Goal: Use online tool/utility: Utilize a website feature to perform a specific function

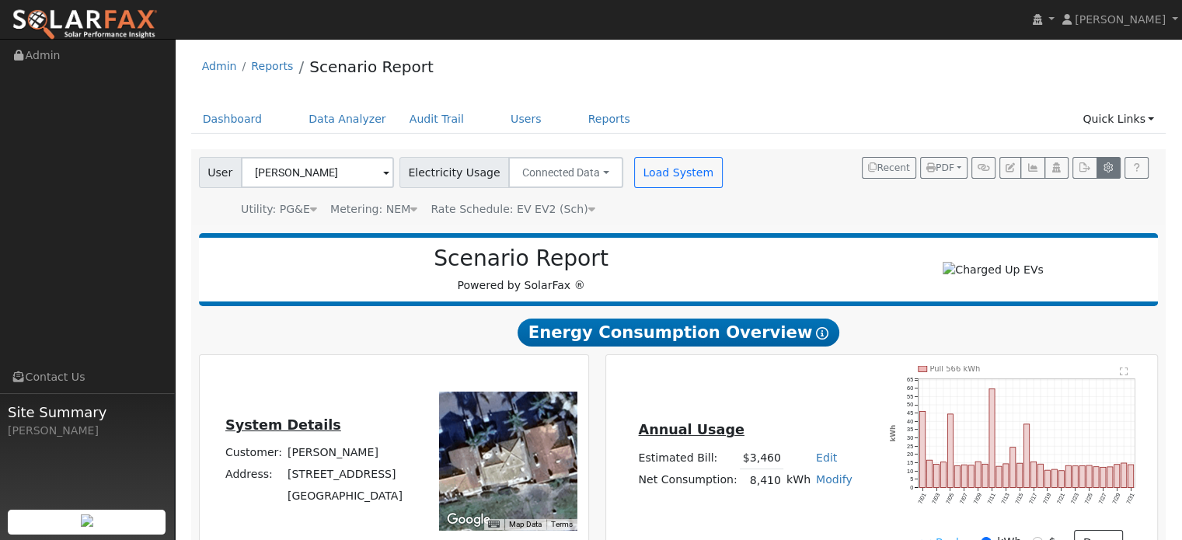
drag, startPoint x: 945, startPoint y: 215, endPoint x: 1111, endPoint y: 173, distance: 170.8
click at [1111, 173] on div "User [PERSON_NAME] Account Default Account Default Account [STREET_ADDRESS] Pri…" at bounding box center [676, 185] width 960 height 66
click at [1109, 166] on icon "button" at bounding box center [1109, 167] width 12 height 9
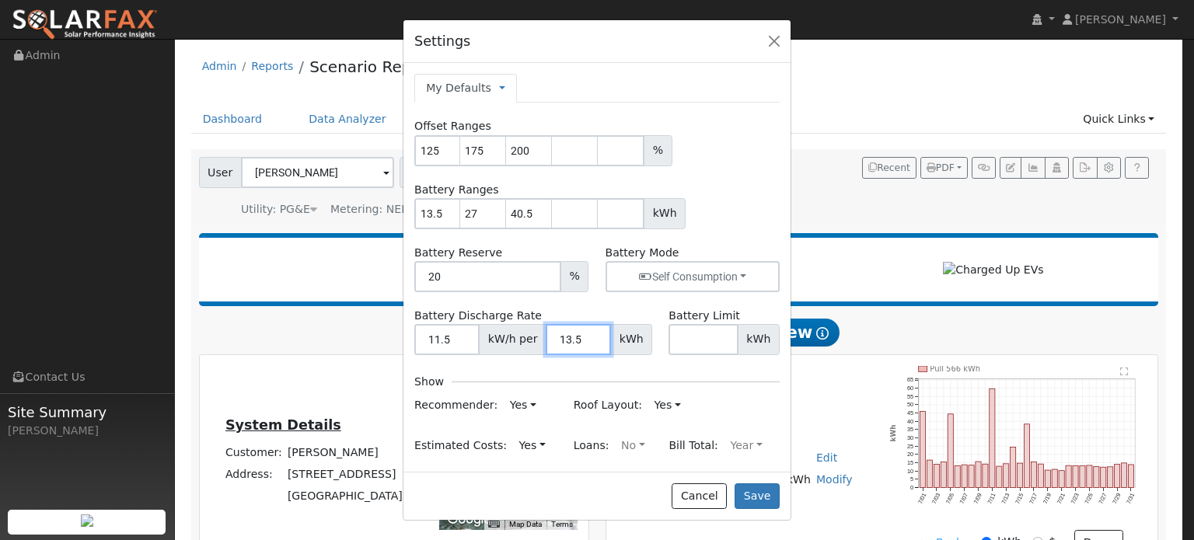
drag, startPoint x: 574, startPoint y: 338, endPoint x: 542, endPoint y: 338, distance: 31.9
click at [546, 338] on input "13.5" at bounding box center [578, 339] width 65 height 31
type input "27"
click at [771, 500] on button "Save" at bounding box center [757, 497] width 45 height 26
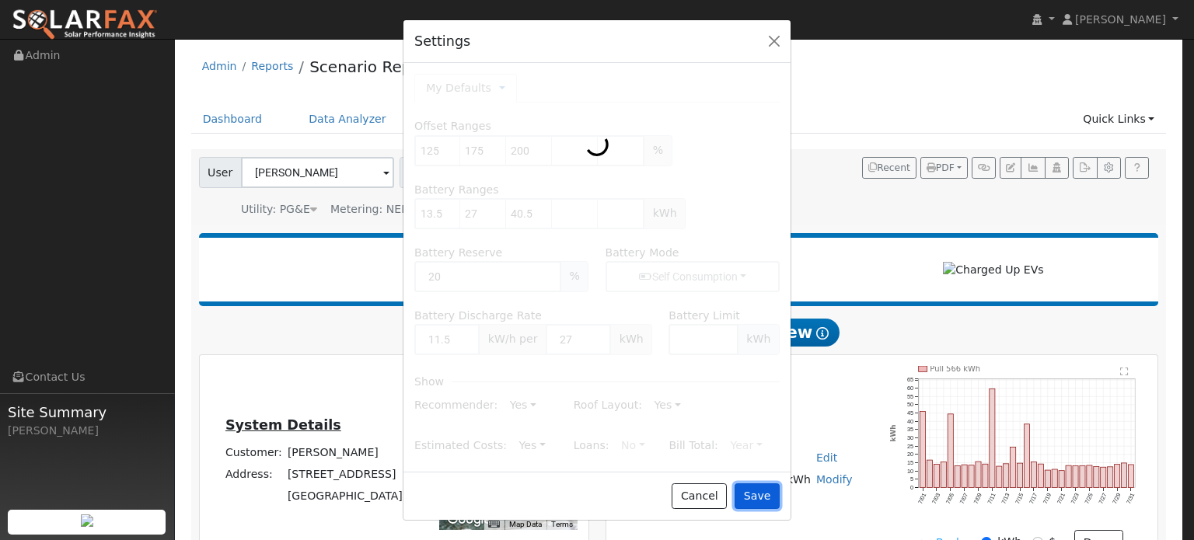
type input "175"
type input "200"
type input "13.5"
type input "27"
type input "40.5"
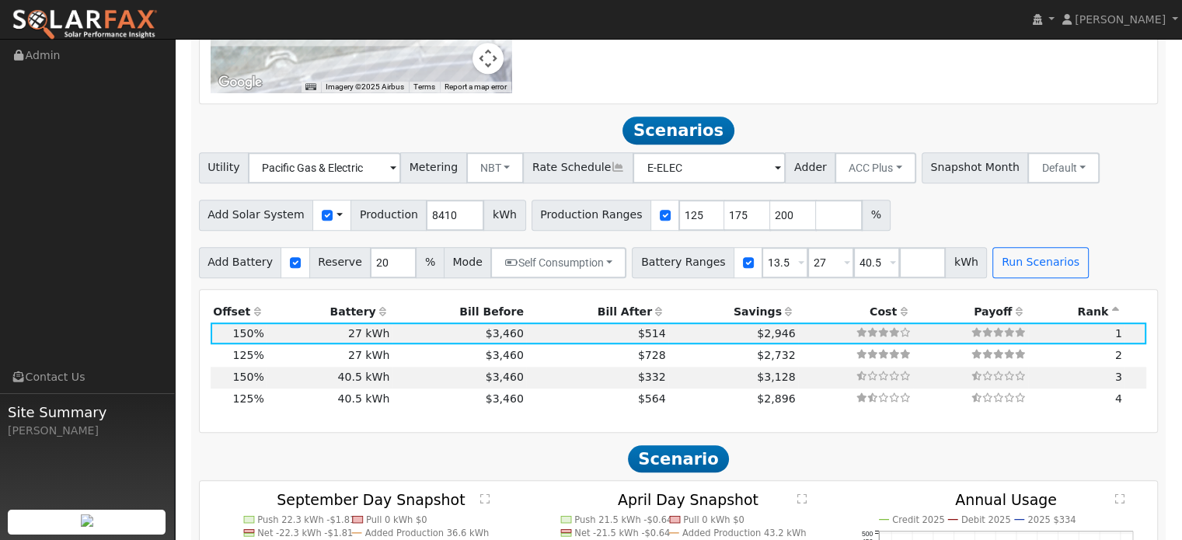
scroll to position [1250, 0]
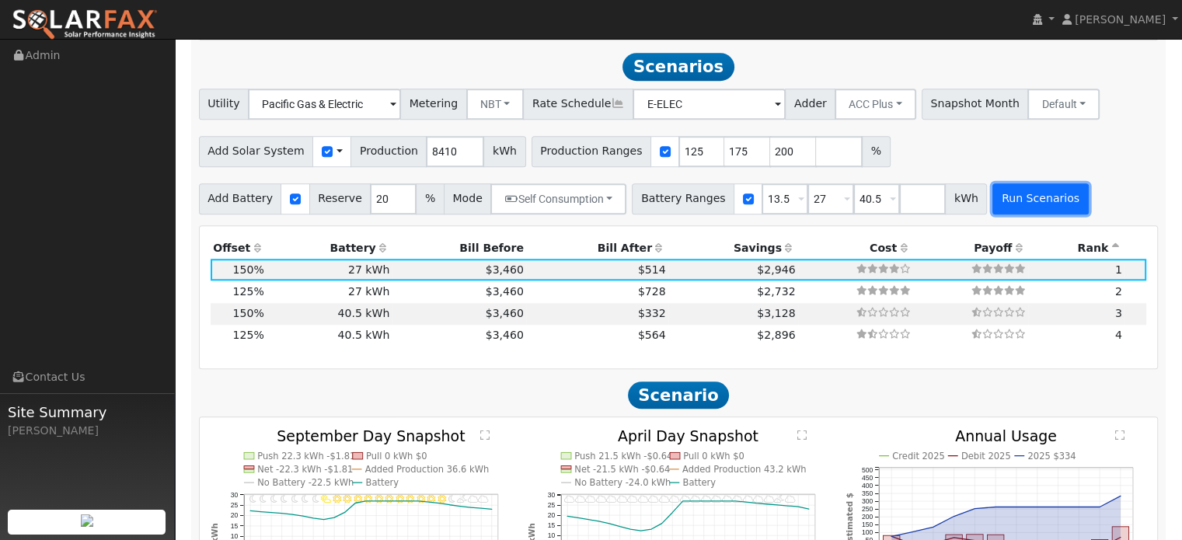
click at [993, 208] on button "Run Scenarios" at bounding box center [1041, 198] width 96 height 31
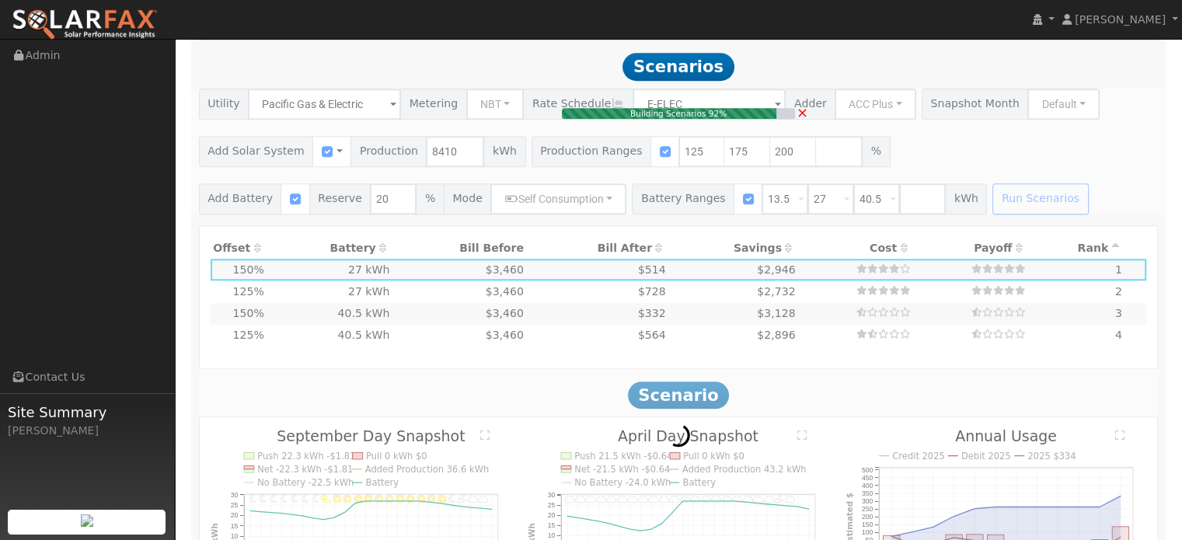
type input "$39,247"
type input "$16,200"
type input "$16,634"
type input "11.2"
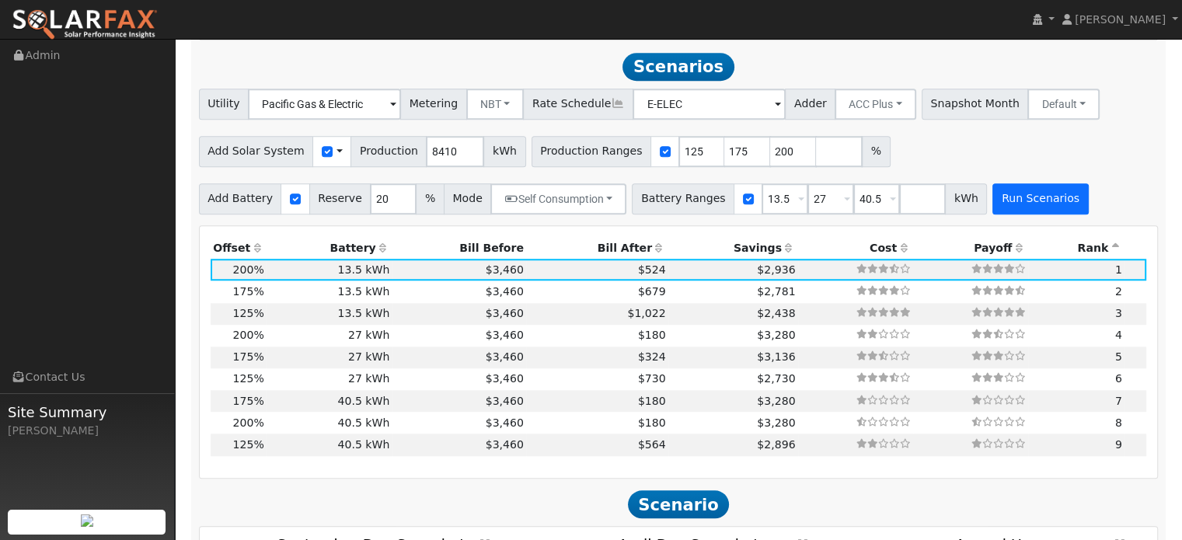
scroll to position [1256, 0]
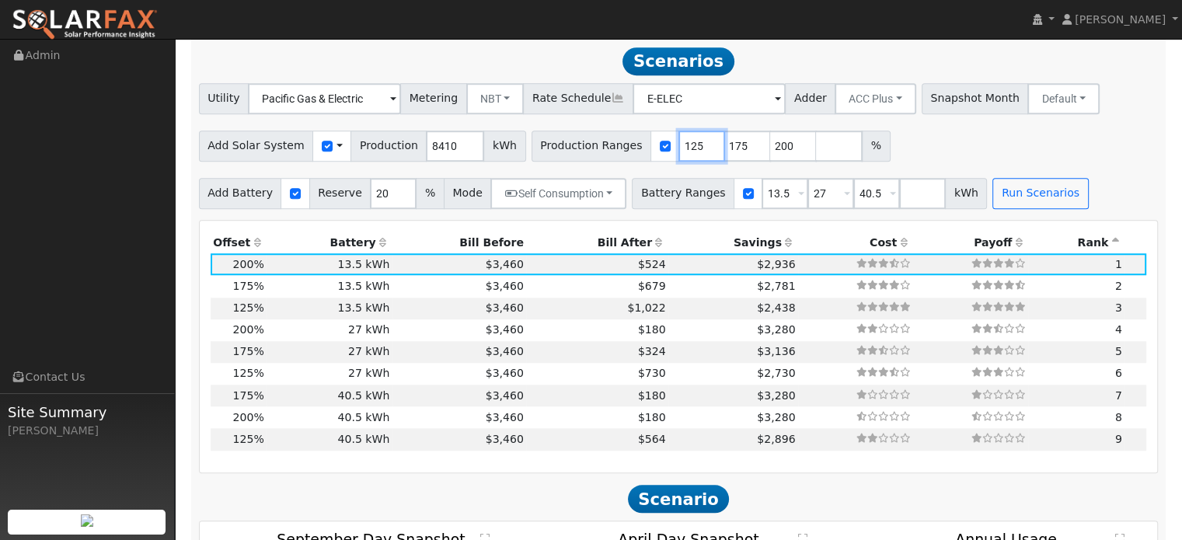
drag, startPoint x: 669, startPoint y: 143, endPoint x: 640, endPoint y: 145, distance: 28.8
click at [640, 145] on div "Production Ranges 125 175 200 %" at bounding box center [711, 146] width 359 height 31
type input "150"
drag, startPoint x: 713, startPoint y: 145, endPoint x: 697, endPoint y: 145, distance: 16.3
click at [725, 145] on input "175" at bounding box center [748, 146] width 47 height 31
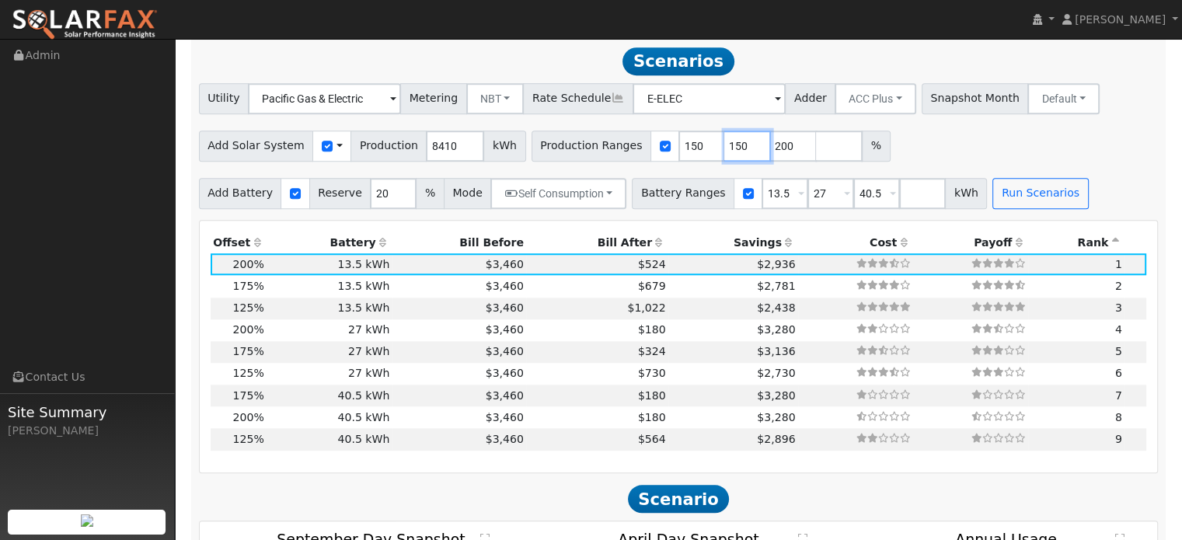
type input "150"
click at [679, 146] on input "150" at bounding box center [702, 146] width 47 height 31
type input "125"
click at [770, 151] on input "200" at bounding box center [793, 146] width 47 height 31
type input "2"
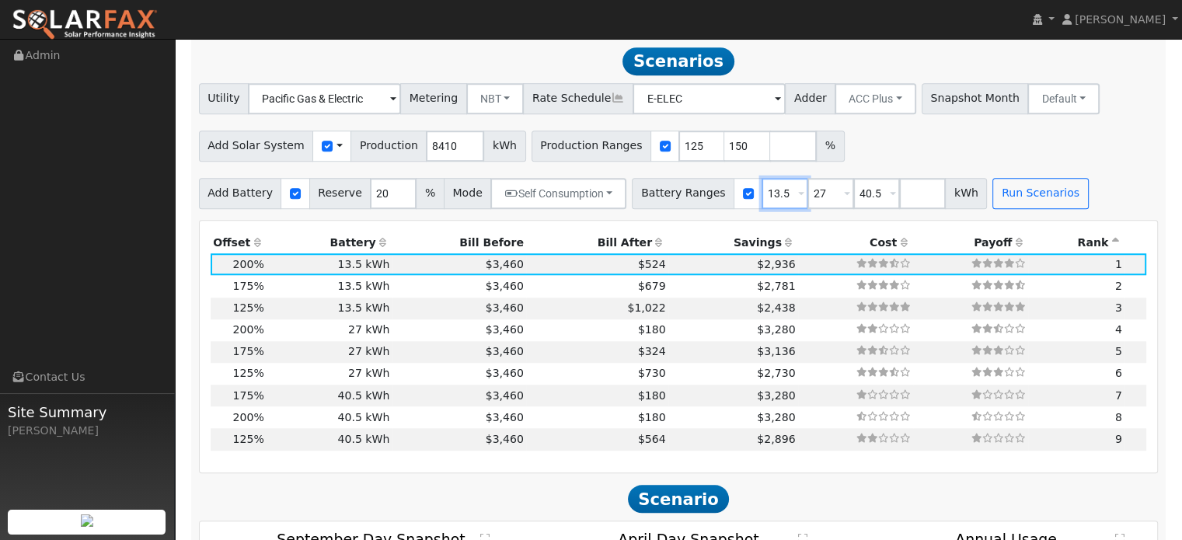
drag, startPoint x: 762, startPoint y: 192, endPoint x: 704, endPoint y: 195, distance: 57.6
click at [704, 195] on div "Battery Ranges 13.5 Overrides Reserve % Mode None None Self Consumption Peak Sa…" at bounding box center [809, 193] width 355 height 31
type input "27"
type input "40.5"
type input "27"
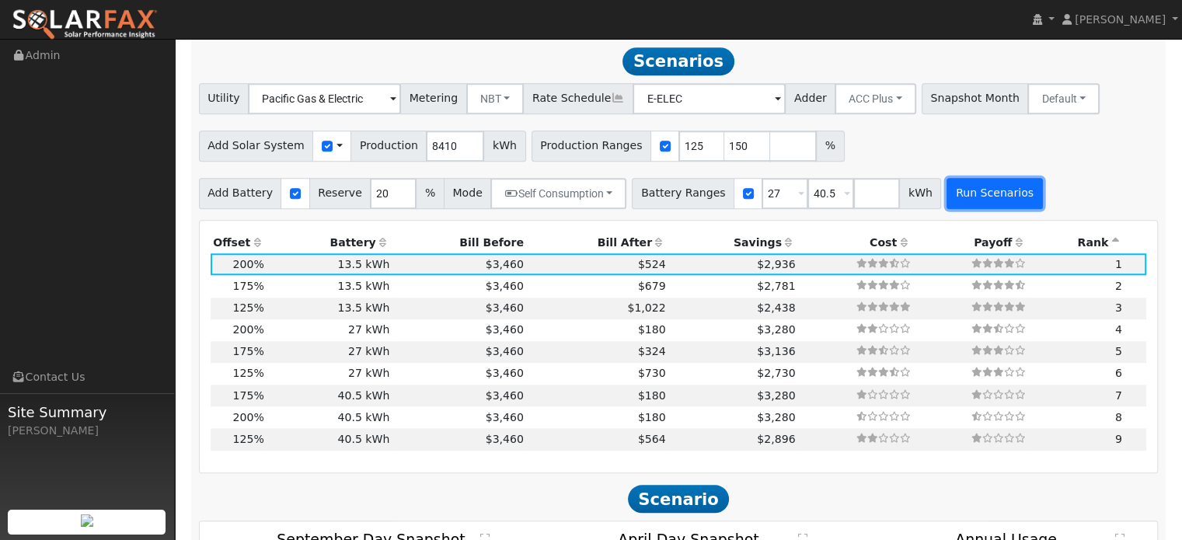
click at [958, 184] on button "Run Scenarios" at bounding box center [995, 193] width 96 height 31
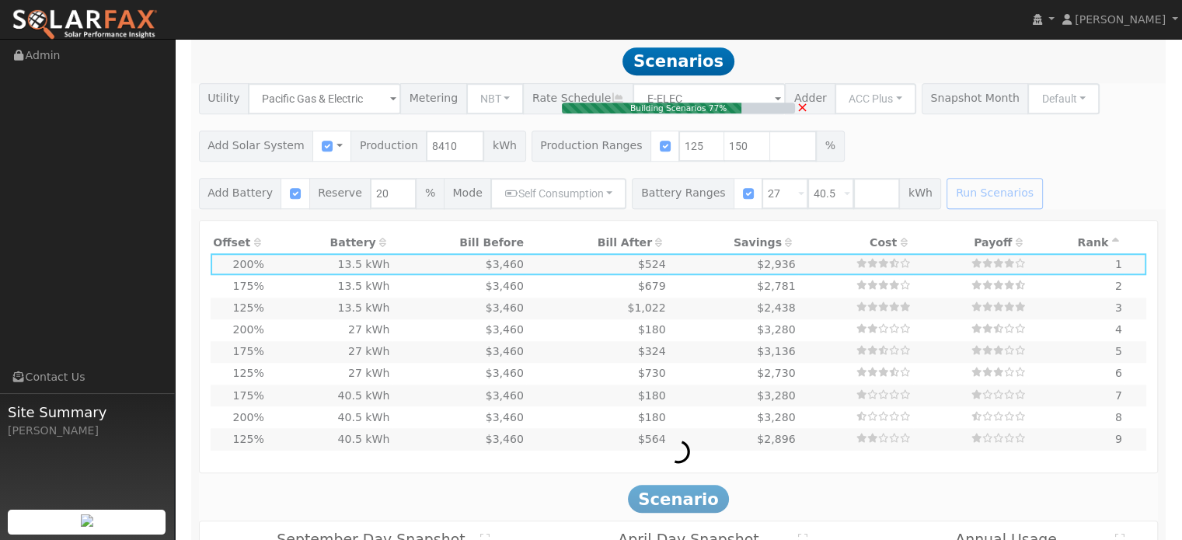
type input "$29,435"
type input "$32,400"
type input "$18,551"
type input "8.4"
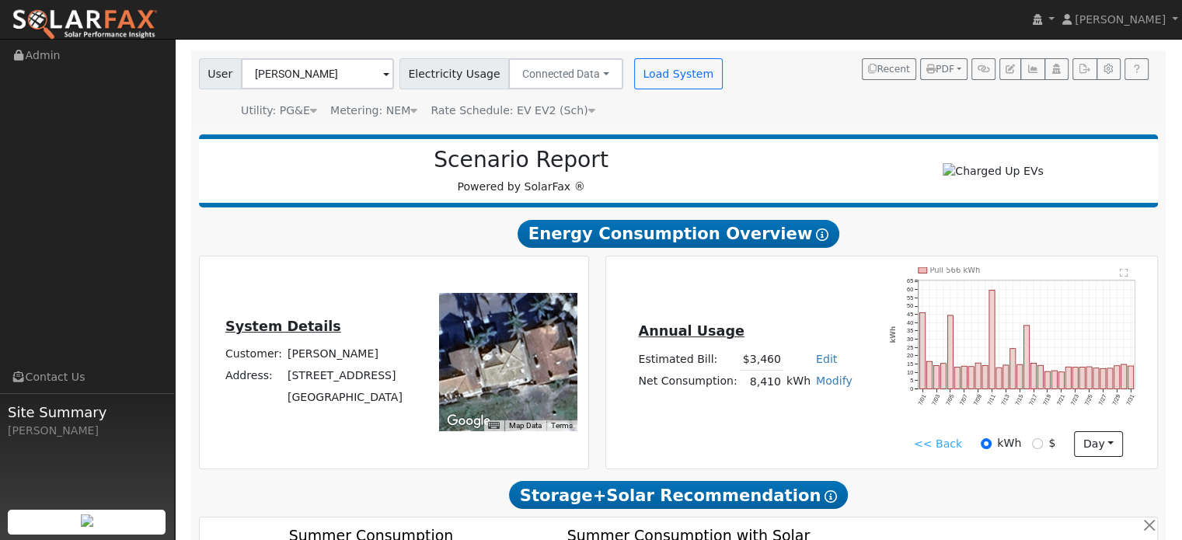
scroll to position [0, 0]
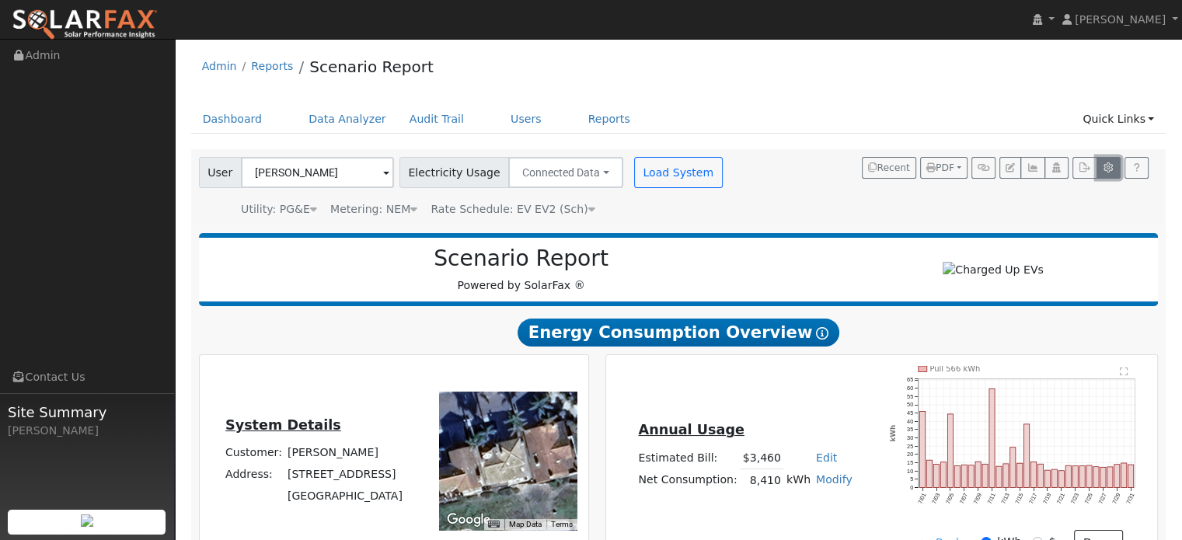
click at [1109, 169] on icon "button" at bounding box center [1109, 167] width 12 height 9
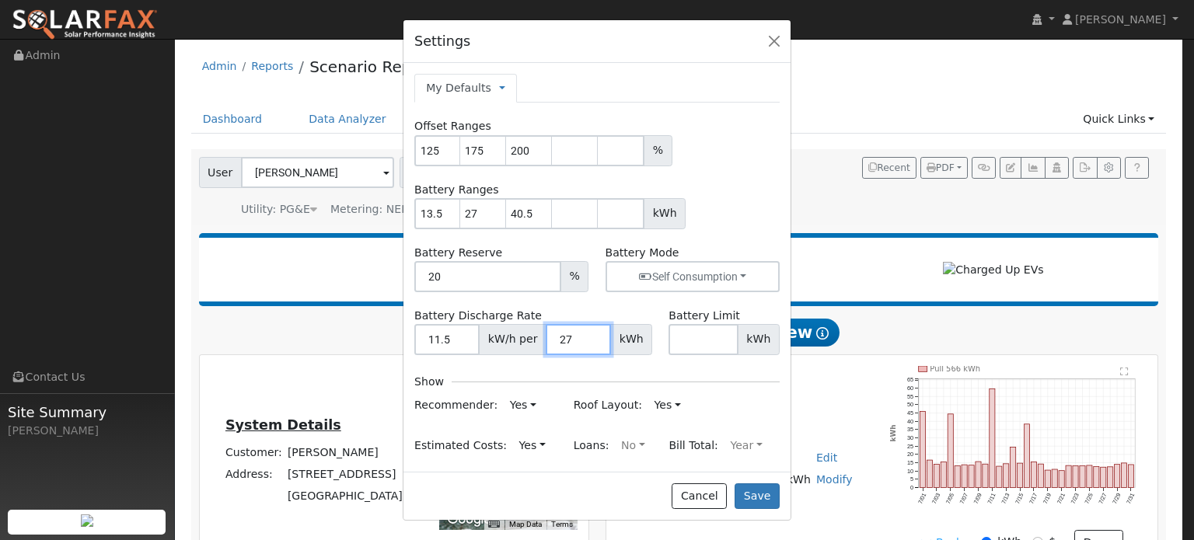
drag, startPoint x: 565, startPoint y: 336, endPoint x: 554, endPoint y: 336, distance: 11.7
click at [554, 336] on input "27" at bounding box center [578, 339] width 65 height 31
type input "13.5"
click at [760, 494] on button "Save" at bounding box center [757, 497] width 45 height 26
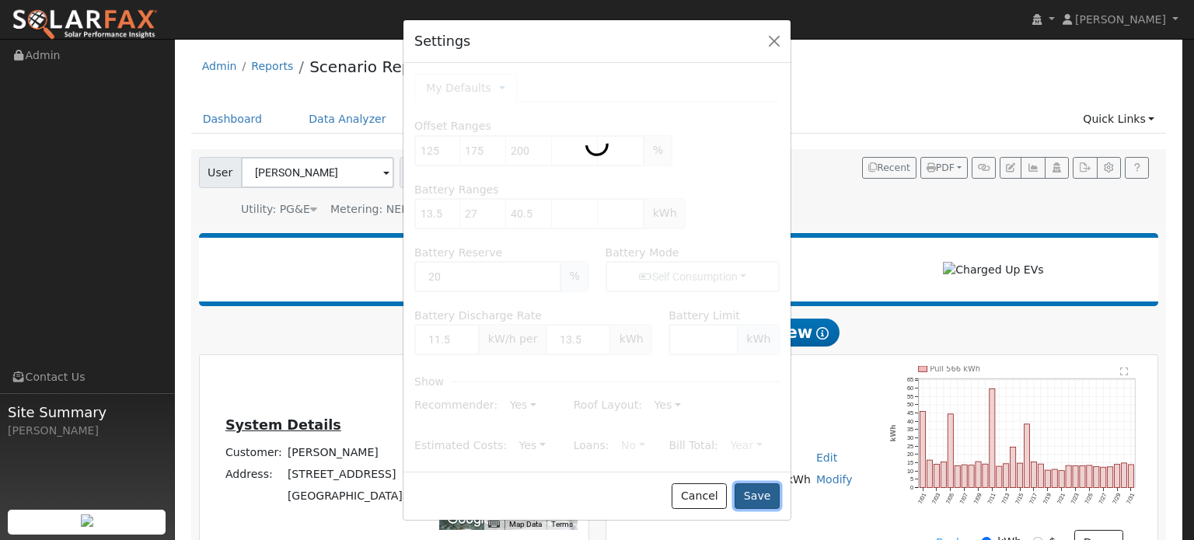
type input "175"
type input "200"
type input "13.5"
type input "27"
type input "40.5"
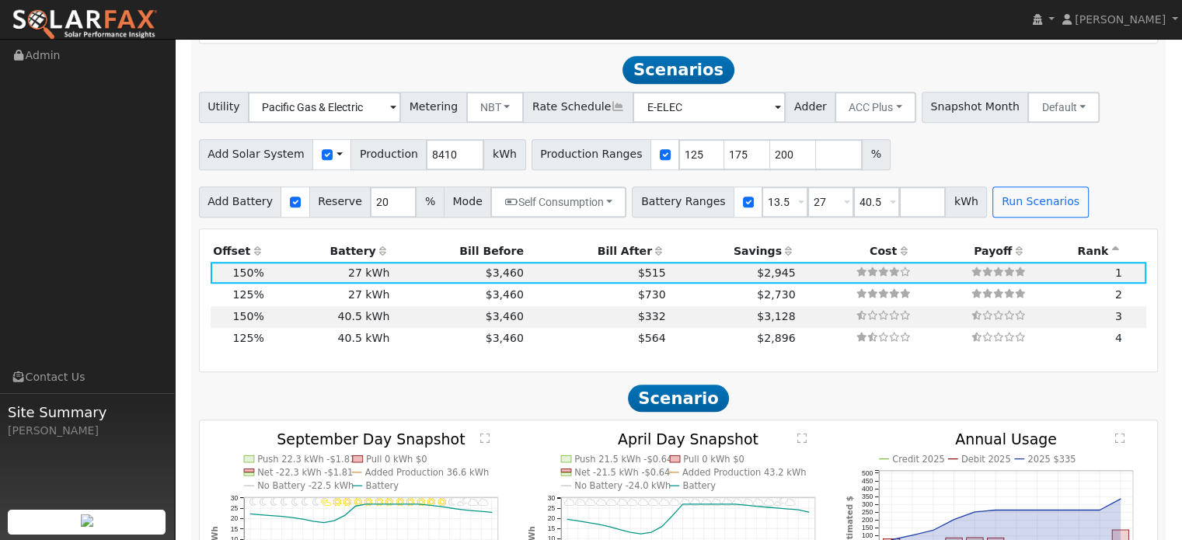
scroll to position [1227, 0]
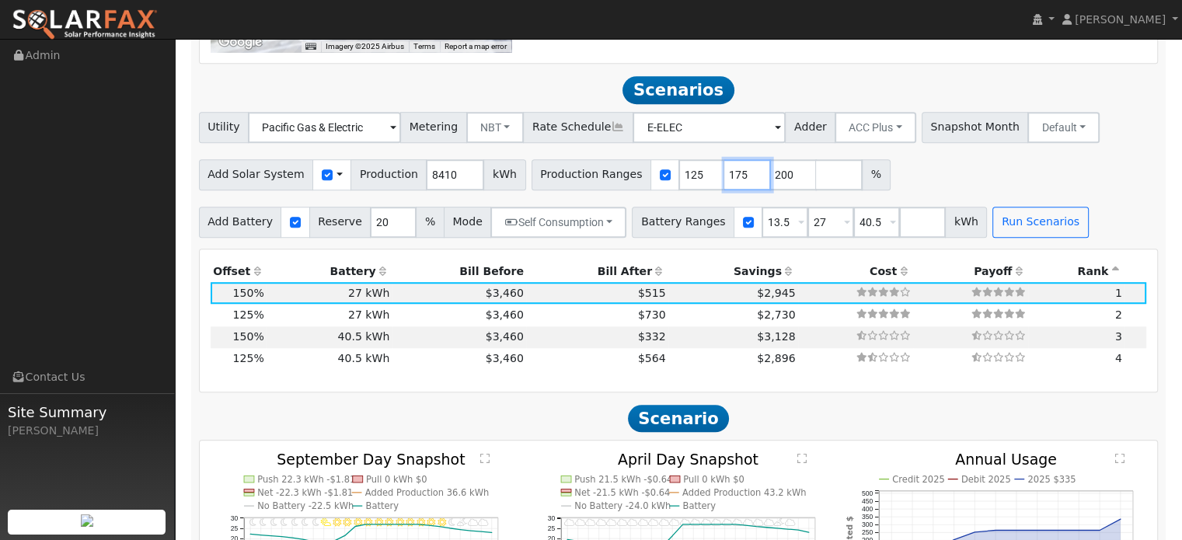
drag, startPoint x: 713, startPoint y: 175, endPoint x: 693, endPoint y: 170, distance: 20.0
click at [725, 170] on input "175" at bounding box center [748, 174] width 47 height 31
type input "150"
click at [770, 177] on input "200" at bounding box center [793, 174] width 47 height 31
type input "2"
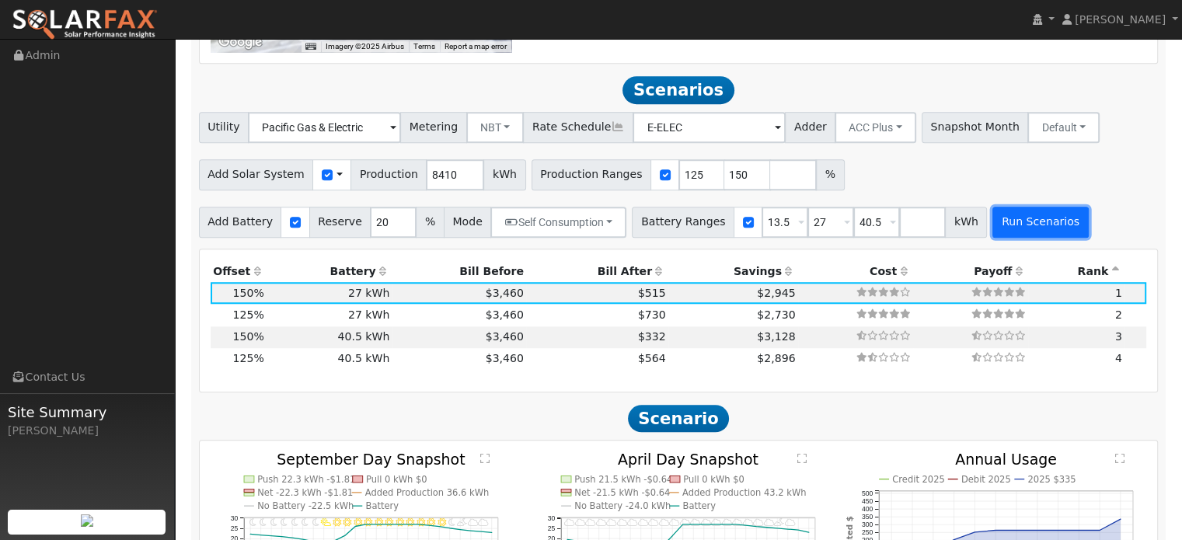
click at [1006, 221] on button "Run Scenarios" at bounding box center [1041, 222] width 96 height 31
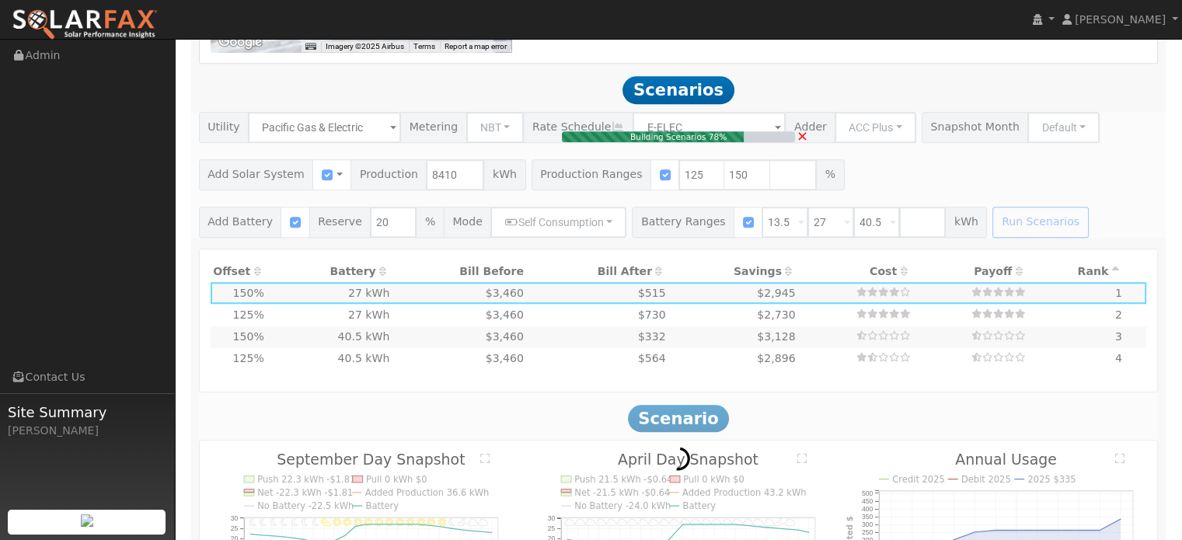
type input "$16,200"
type input "$13,691"
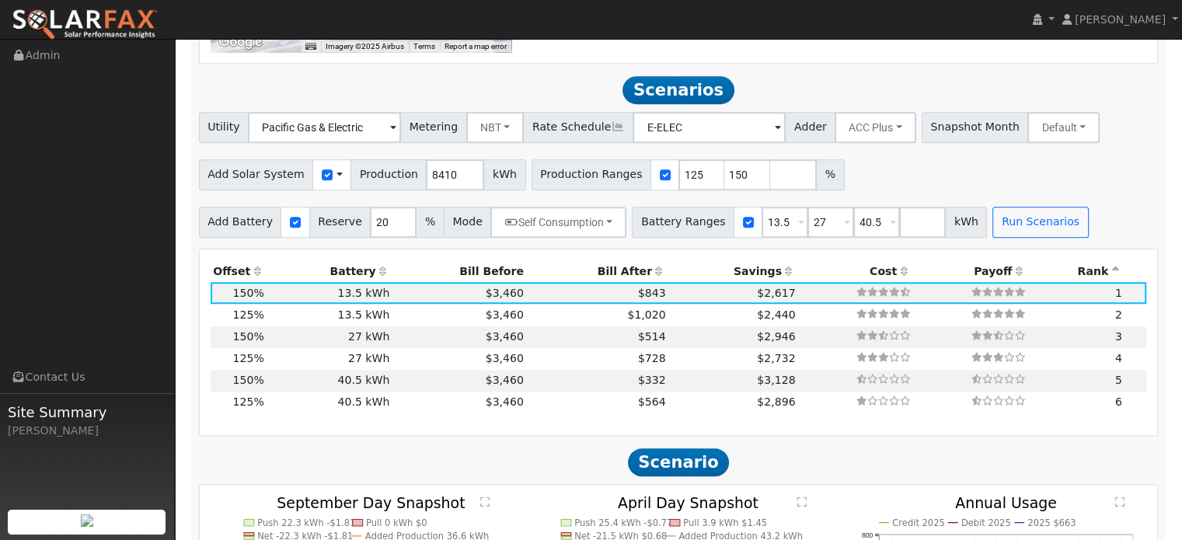
scroll to position [1256, 0]
